Goal: Task Accomplishment & Management: Manage account settings

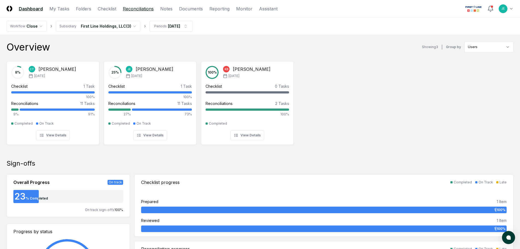
click at [140, 10] on link "Reconciliations" at bounding box center [138, 8] width 31 height 7
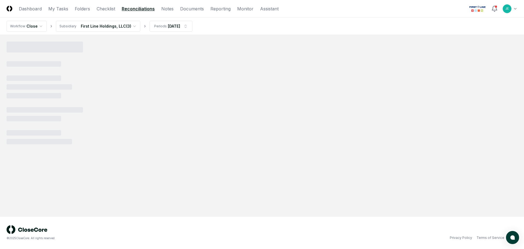
click at [131, 23] on html "CloseCore Dashboard My Tasks Folders Checklist Reconciliations Notes Documents …" at bounding box center [262, 124] width 524 height 249
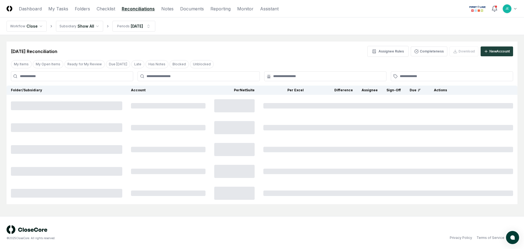
click at [83, 63] on button "Ready for My Review" at bounding box center [84, 64] width 40 height 8
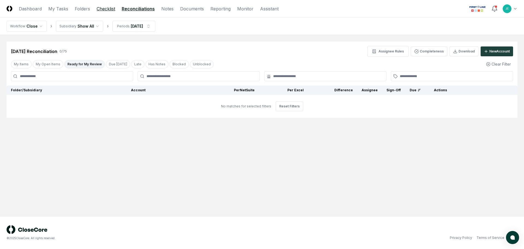
click at [108, 10] on link "Checklist" at bounding box center [106, 8] width 19 height 7
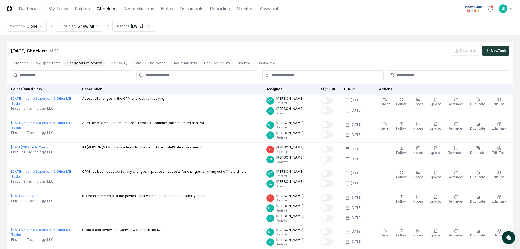
click at [87, 64] on button "Ready for My Review" at bounding box center [84, 63] width 40 height 8
